Goal: Book appointment/travel/reservation

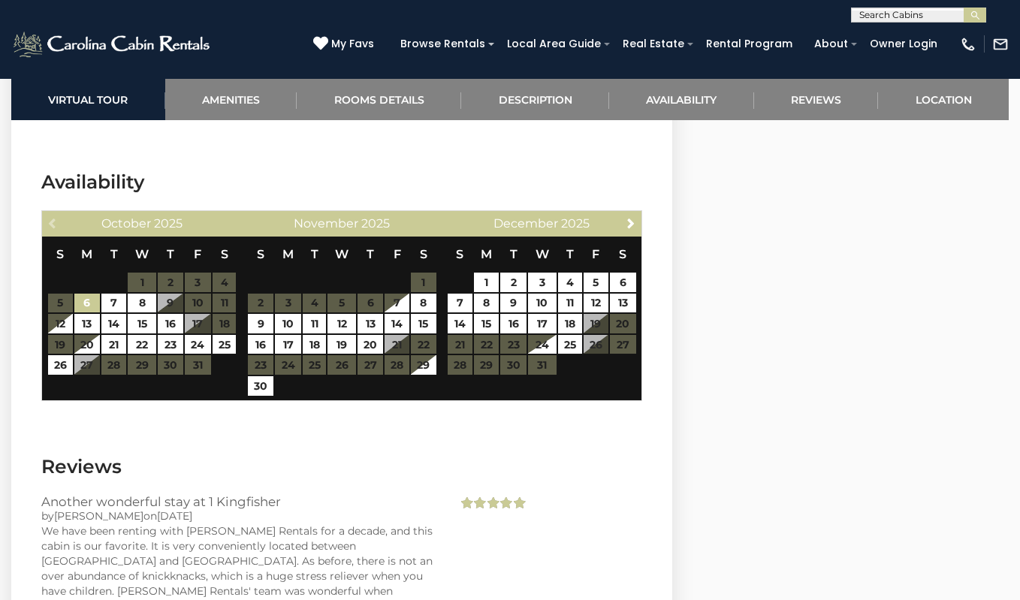
scroll to position [2845, 0]
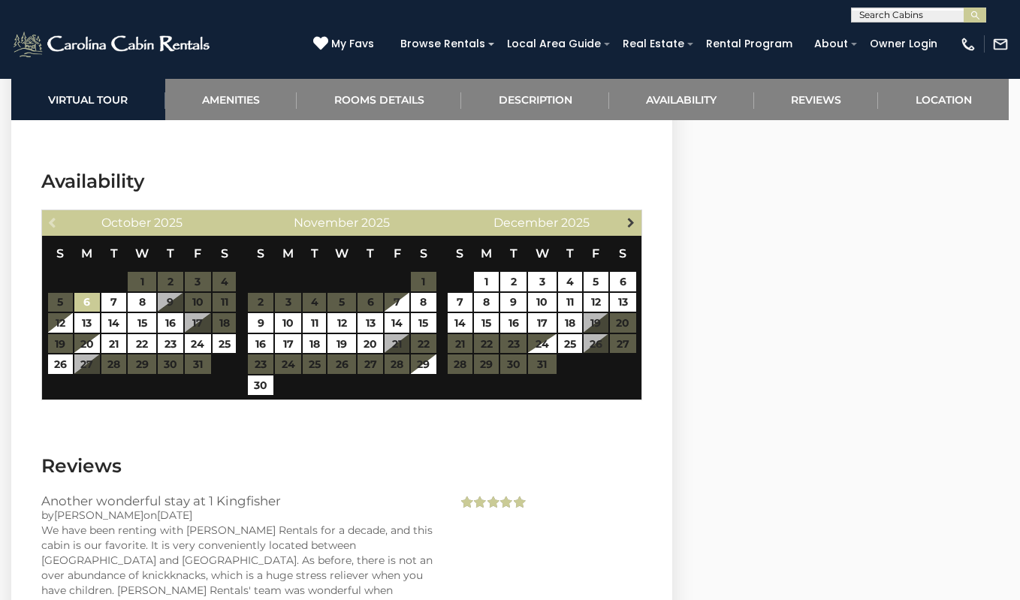
click at [629, 222] on span "Next" at bounding box center [631, 222] width 12 height 12
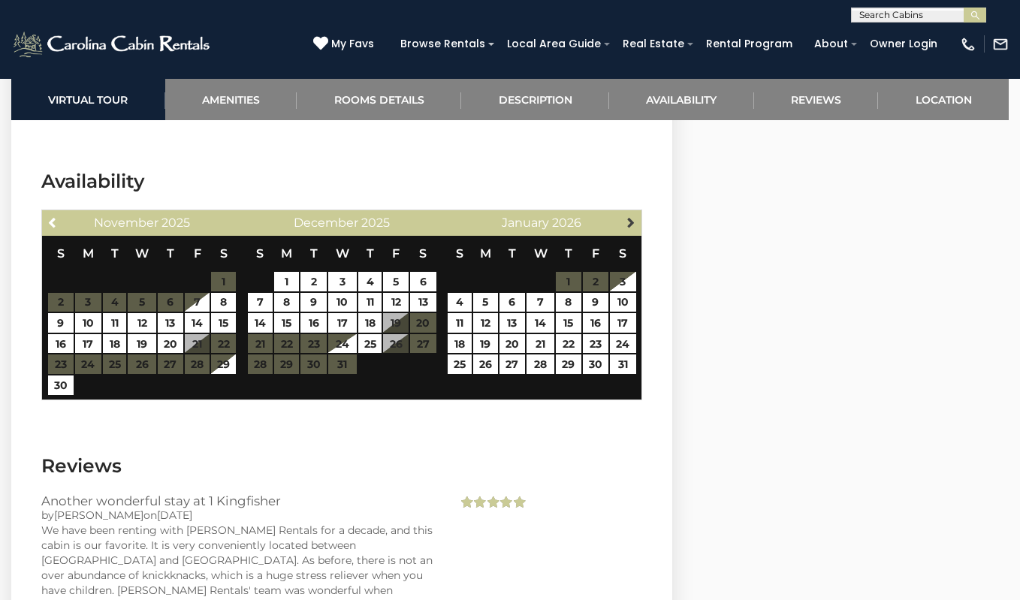
click at [629, 222] on span "Next" at bounding box center [631, 222] width 12 height 12
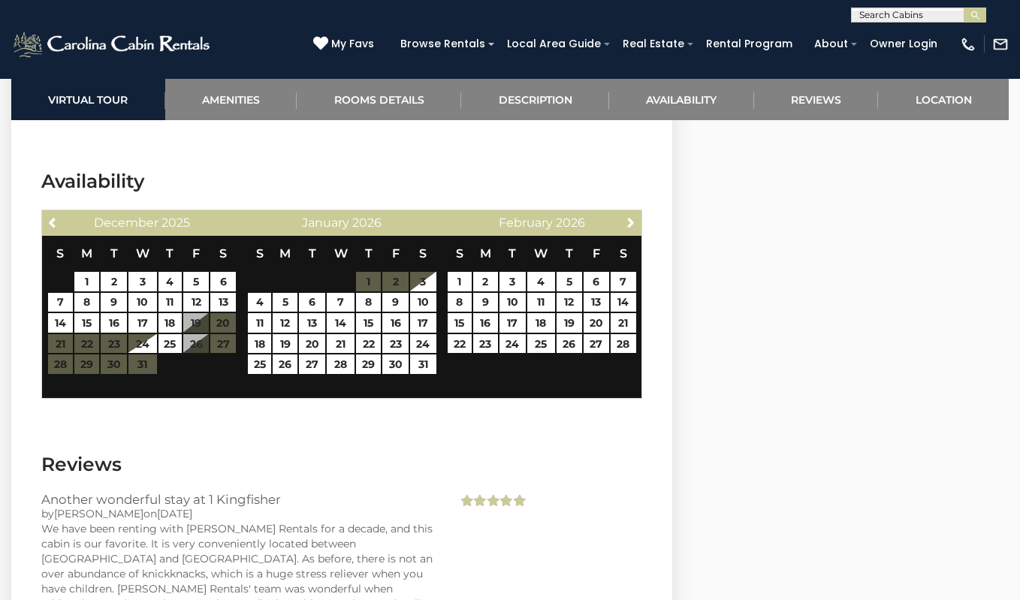
click at [629, 222] on span "Next" at bounding box center [631, 222] width 12 height 12
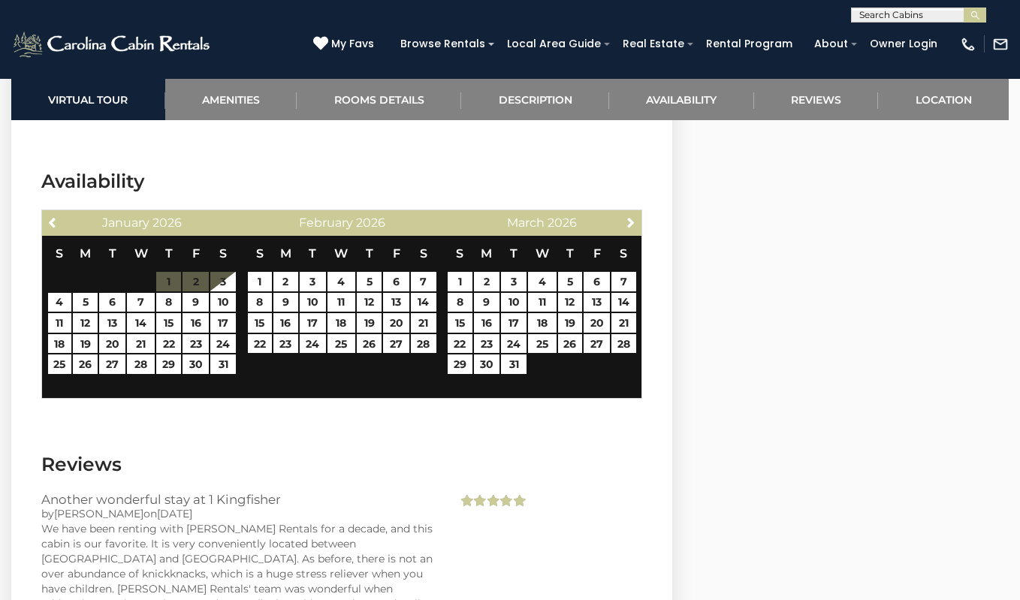
click at [629, 222] on span "Next" at bounding box center [631, 222] width 12 height 12
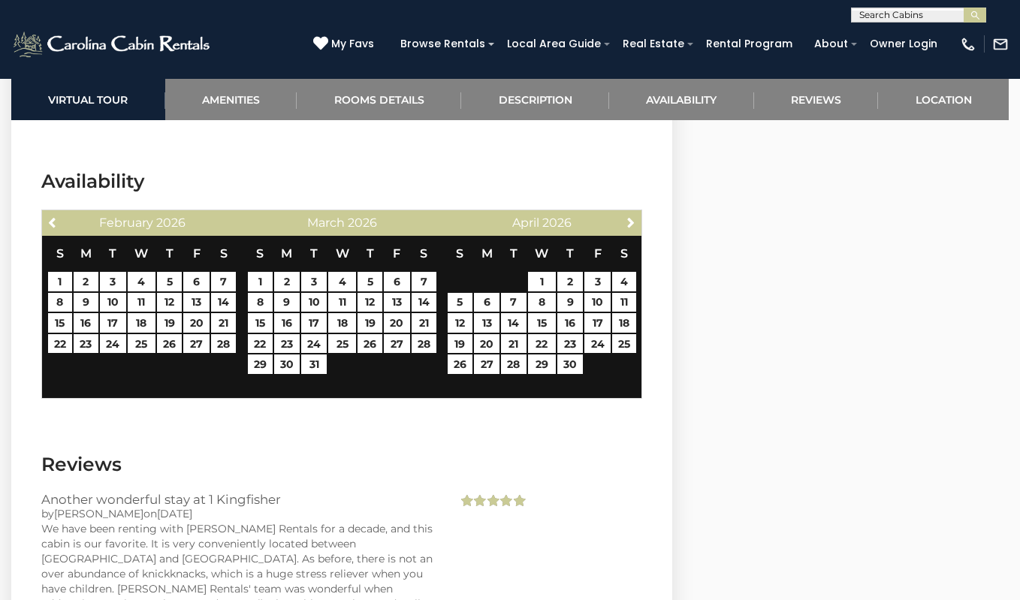
click at [629, 222] on span "Next" at bounding box center [631, 222] width 12 height 12
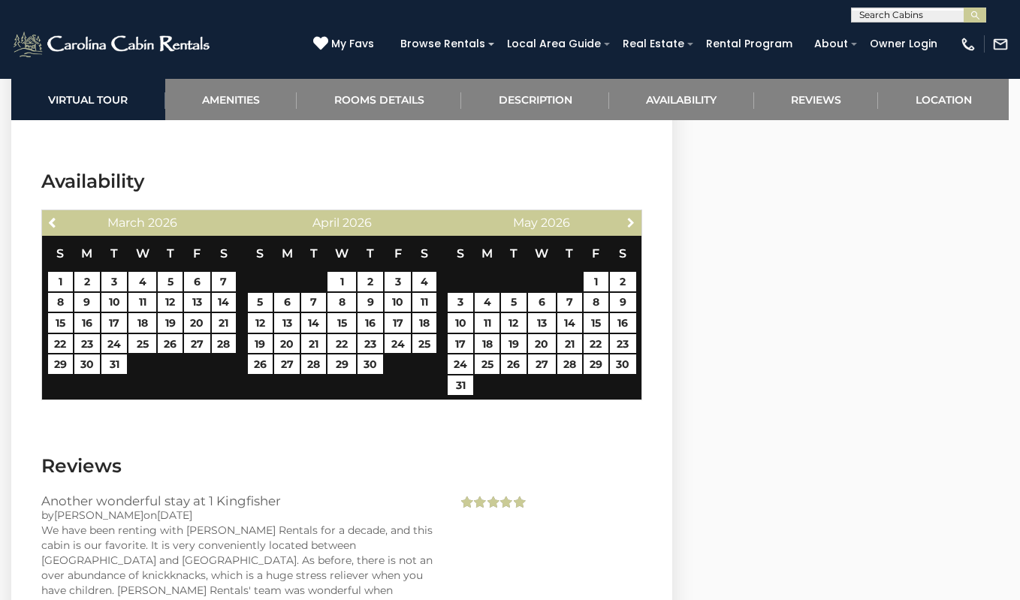
click at [629, 222] on span "Next" at bounding box center [631, 222] width 12 height 12
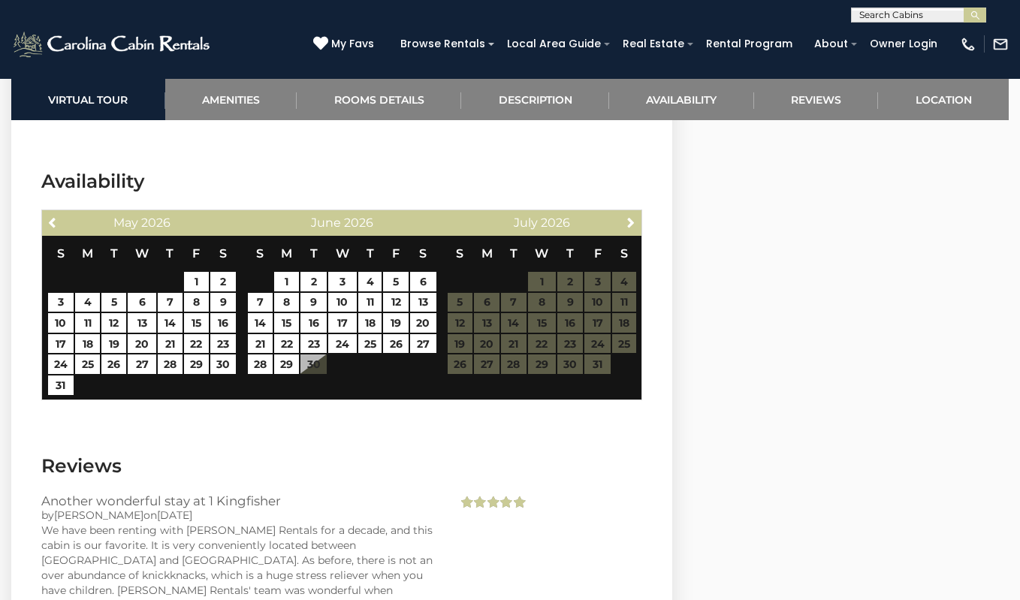
click at [629, 222] on span "Next" at bounding box center [631, 222] width 12 height 12
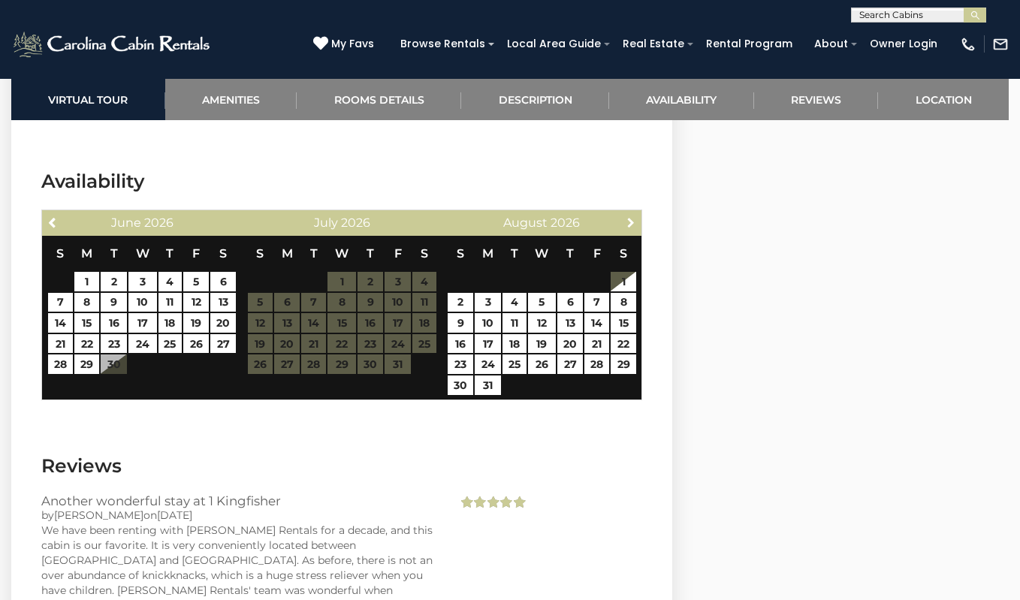
click at [629, 222] on span "Next" at bounding box center [631, 222] width 12 height 12
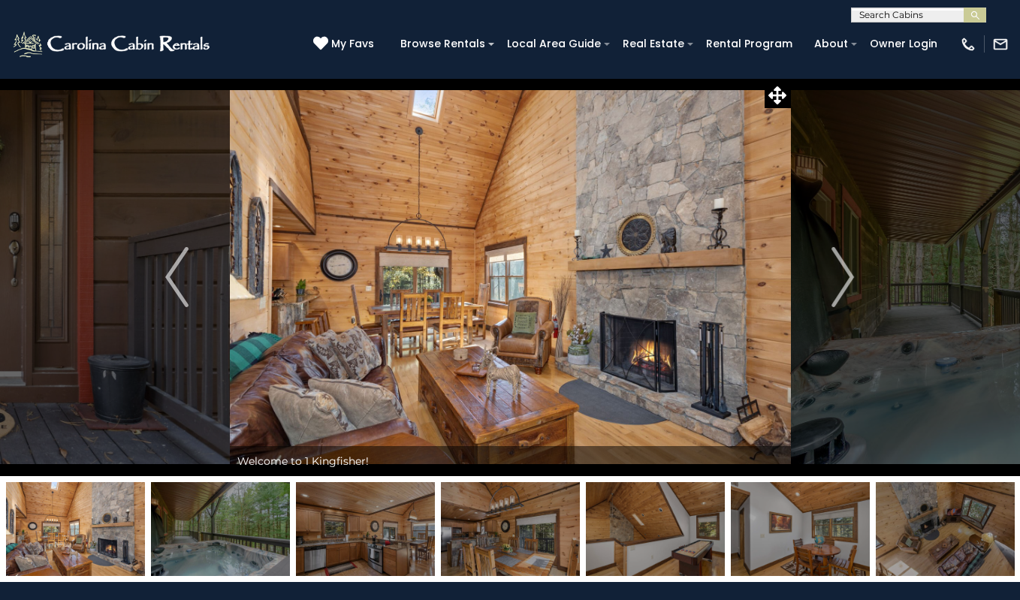
click at [171, 40] on img at bounding box center [112, 44] width 203 height 30
